Goal: Task Accomplishment & Management: Manage account settings

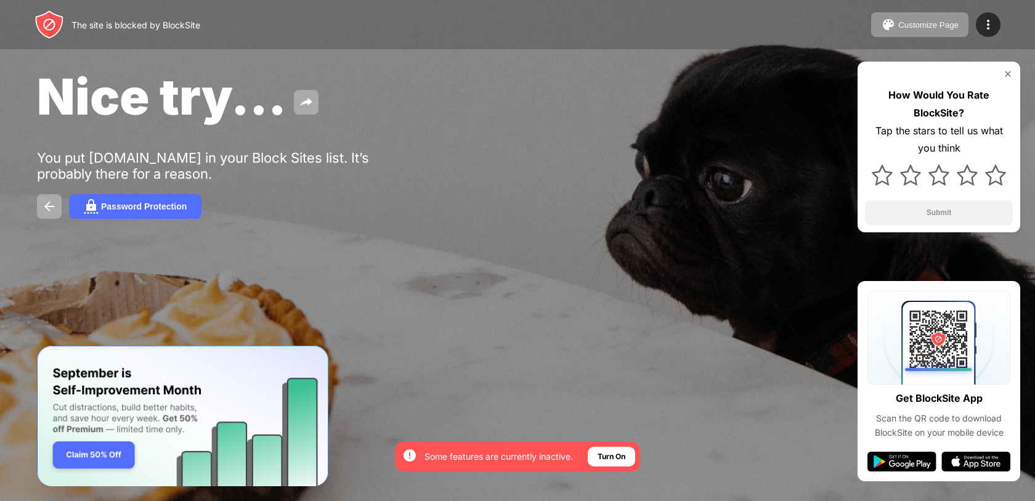
click at [1005, 10] on div "The site is blocked by BlockSite Customize Page Edit Block List Redirect Custom…" at bounding box center [517, 24] width 1035 height 49
click at [995, 17] on div at bounding box center [988, 24] width 25 height 25
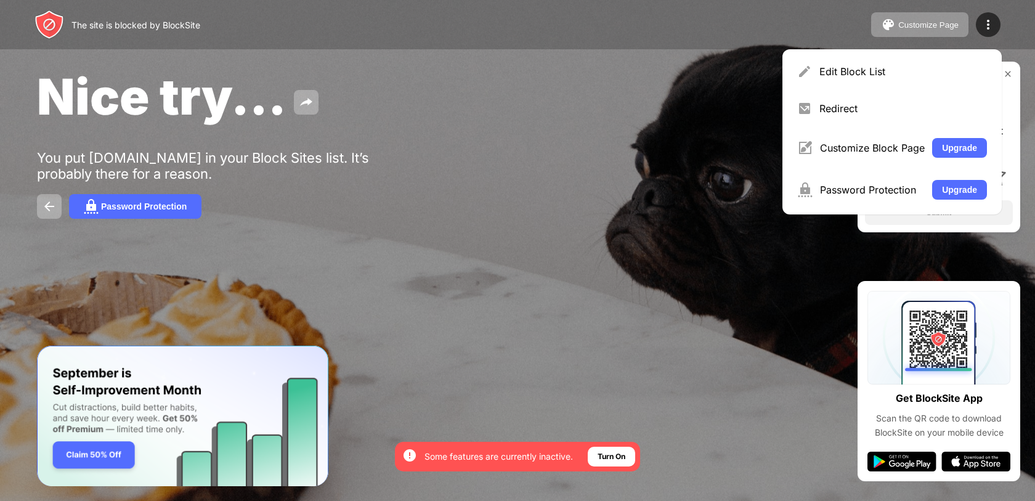
click at [865, 55] on div "Edit Block List Redirect Customize Block Page Upgrade Password Protection Upgra…" at bounding box center [891, 131] width 219 height 165
click at [856, 67] on div "Edit Block List" at bounding box center [903, 71] width 168 height 12
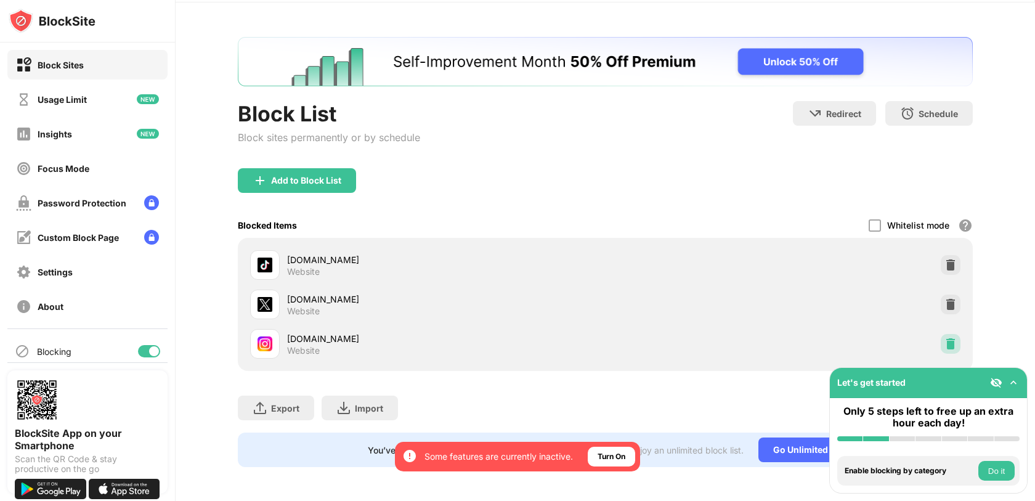
click at [949, 334] on div at bounding box center [951, 344] width 20 height 20
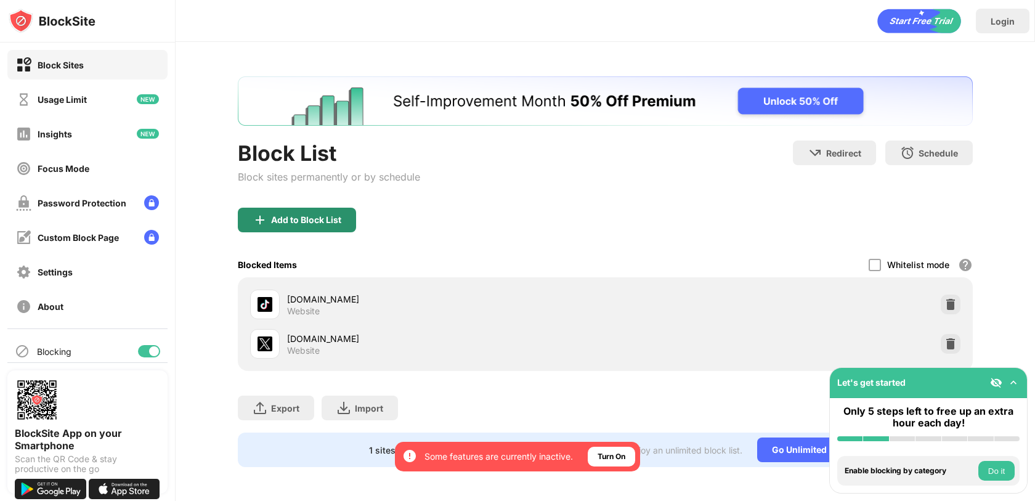
click at [307, 220] on div "Add to Block List" at bounding box center [306, 220] width 70 height 10
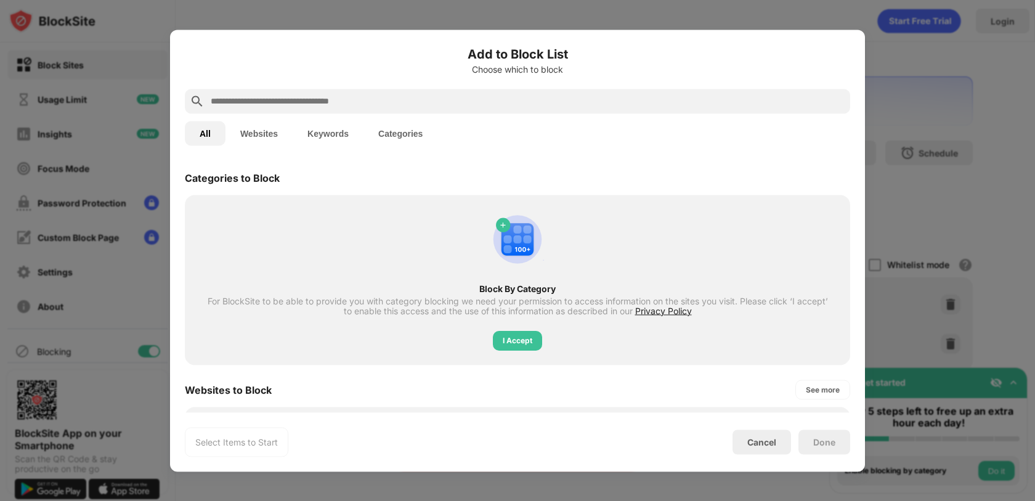
click at [317, 102] on input "text" at bounding box center [527, 101] width 636 height 15
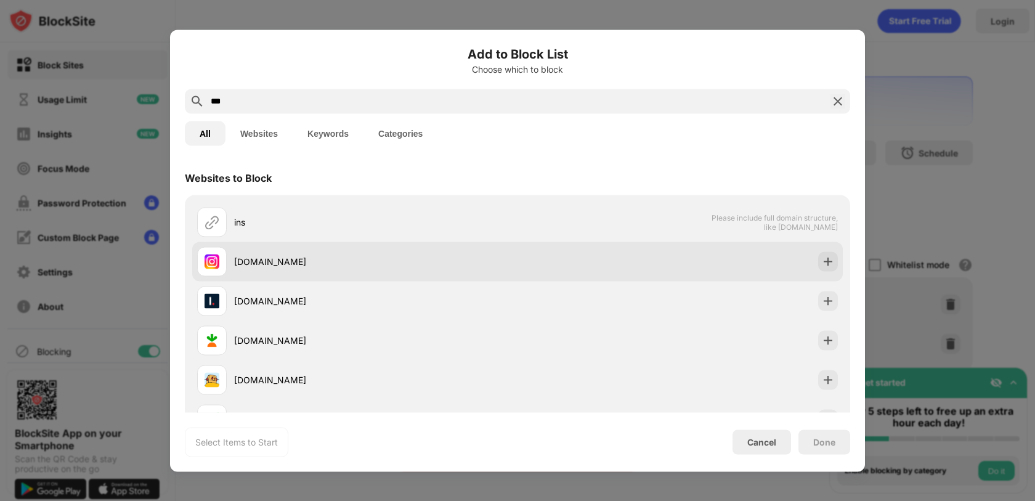
type input "***"
click at [312, 256] on div "instagram.com" at bounding box center [375, 261] width 283 height 13
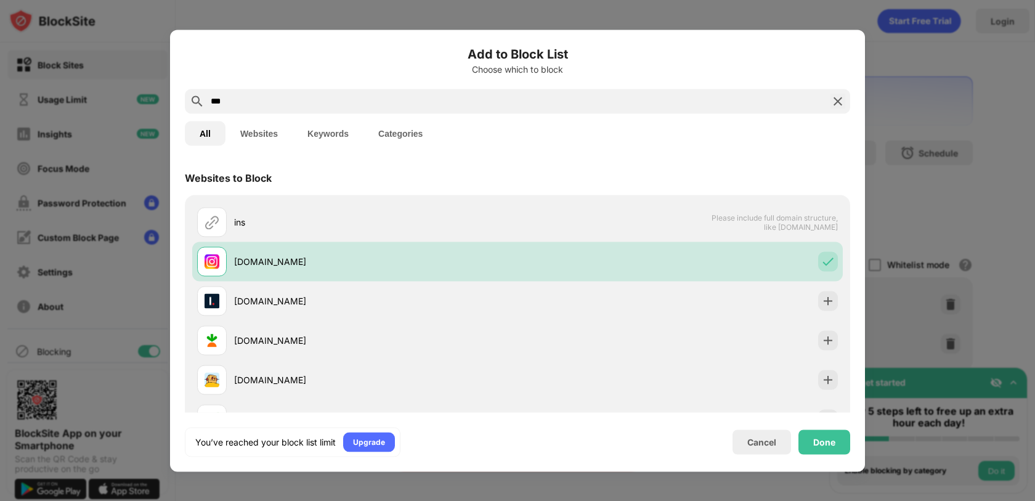
click at [807, 430] on div "Done" at bounding box center [824, 441] width 52 height 25
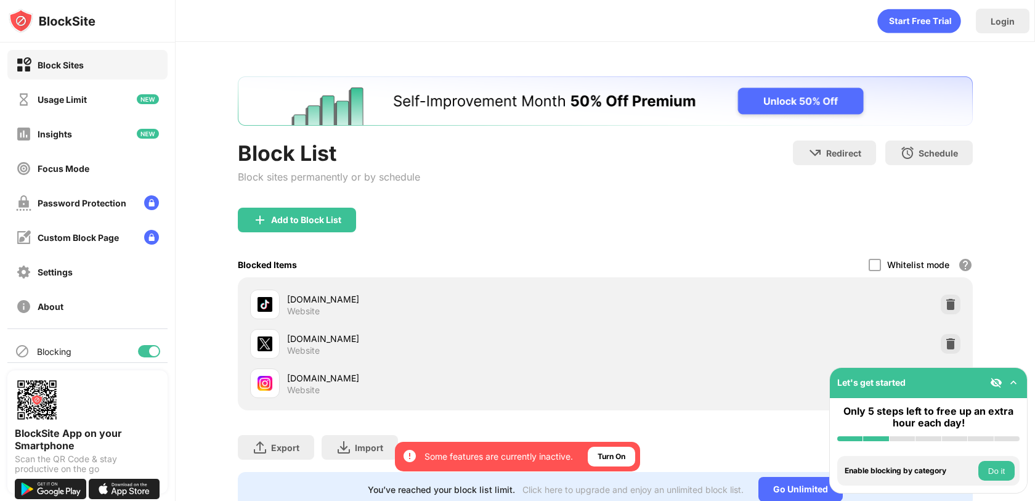
scroll to position [40, 0]
